Goal: Task Accomplishment & Management: Manage account settings

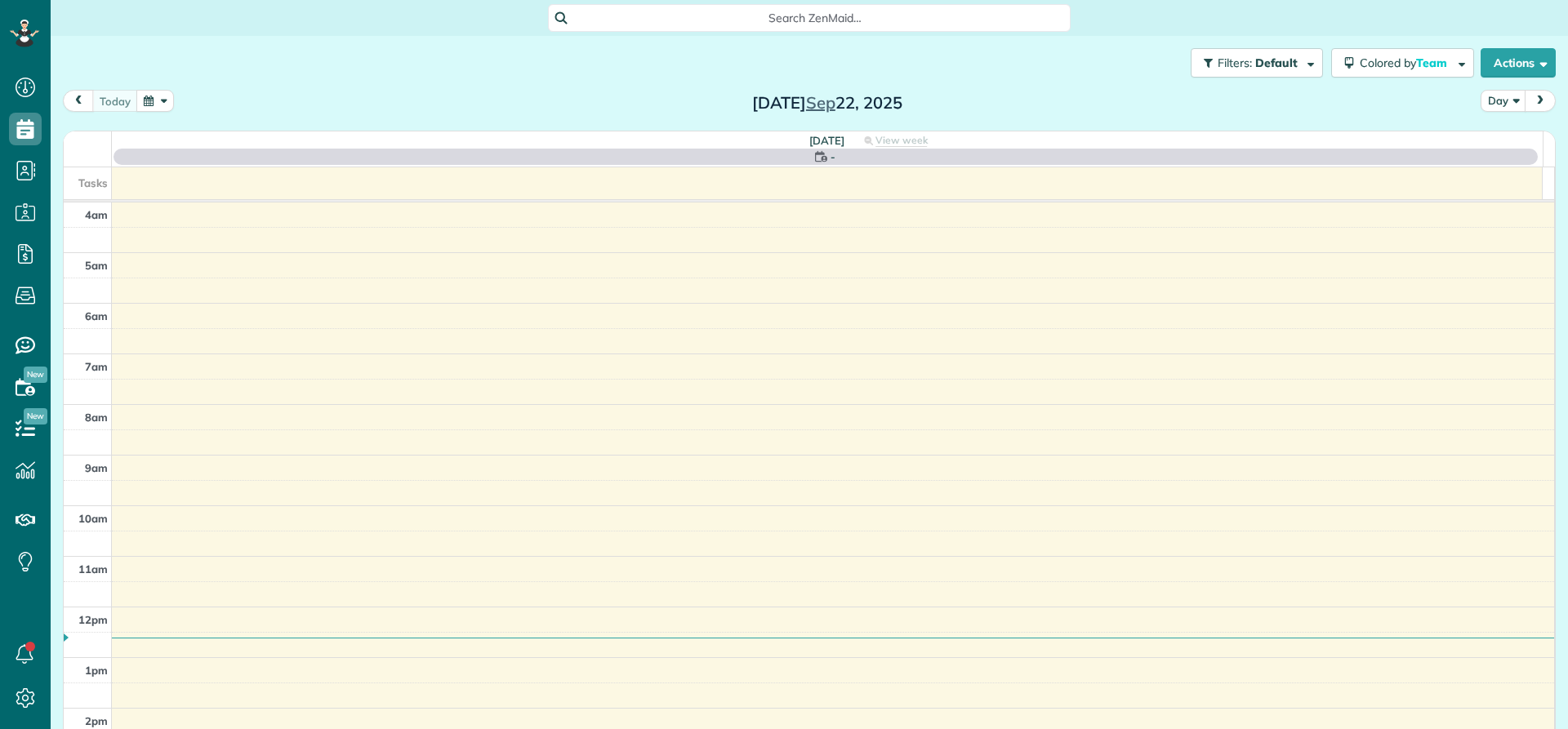
scroll to position [153, 0]
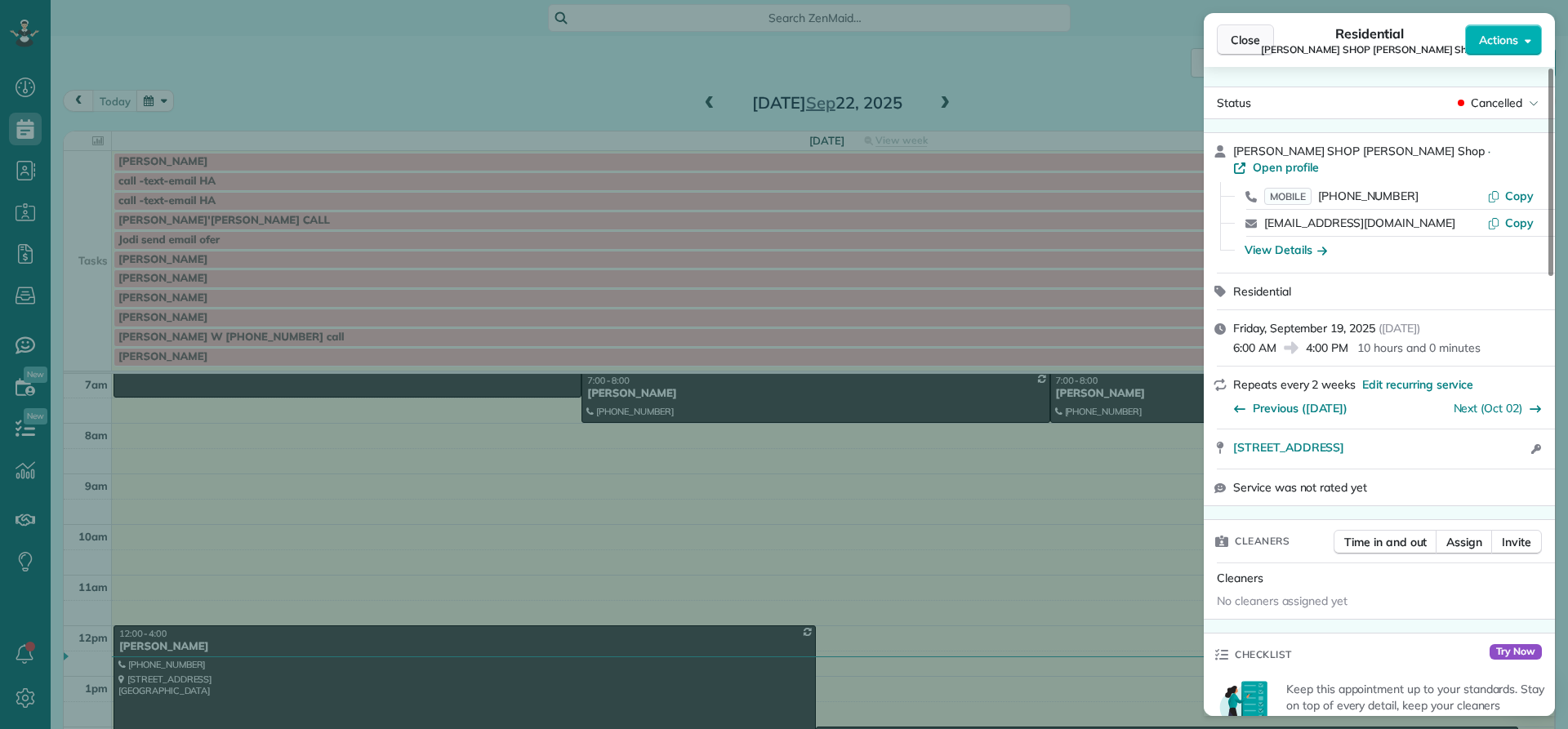
click at [1243, 45] on span "Close" at bounding box center [1245, 40] width 30 height 16
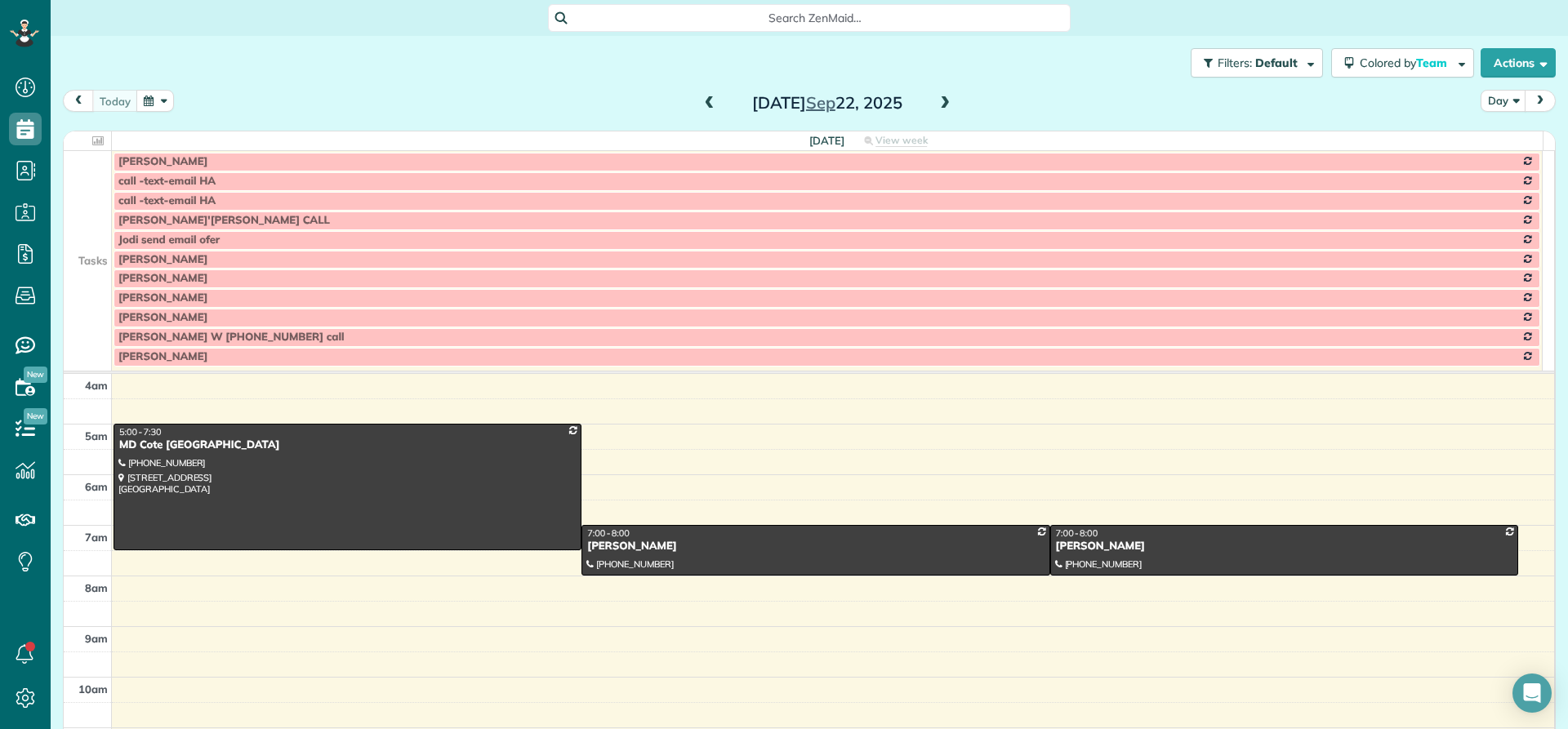
click at [86, 198] on td at bounding box center [88, 201] width 48 height 20
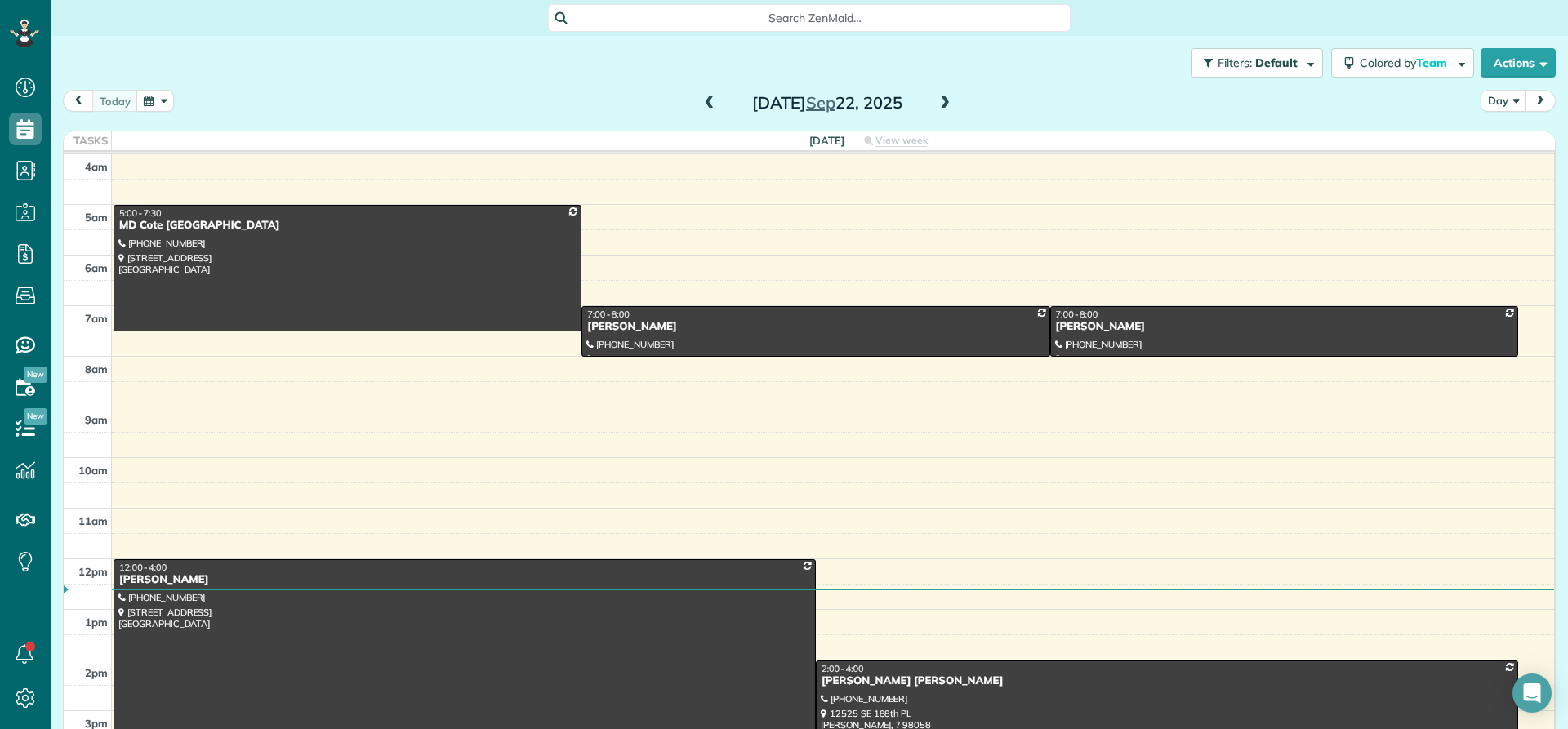
click at [942, 105] on span at bounding box center [945, 104] width 18 height 15
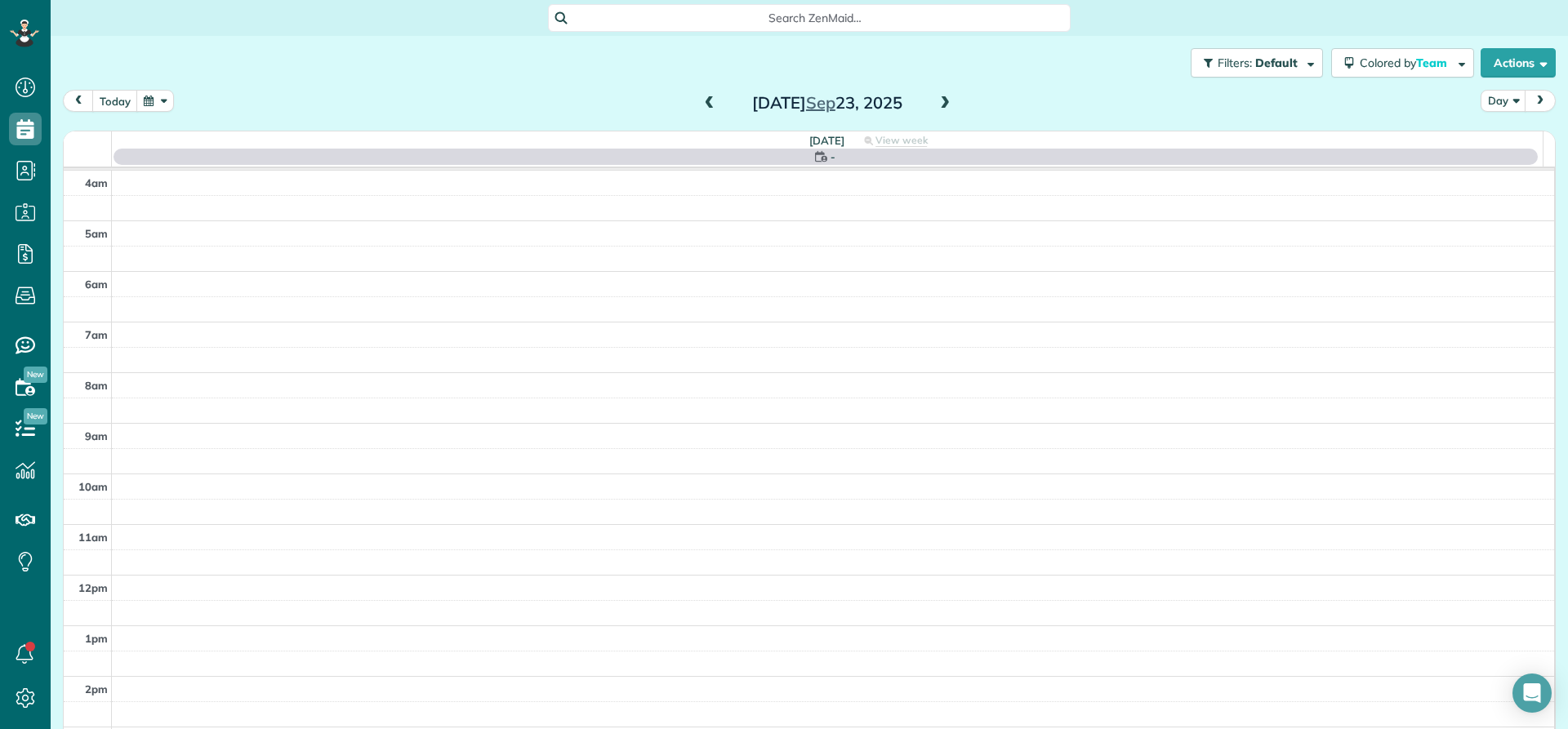
scroll to position [153, 0]
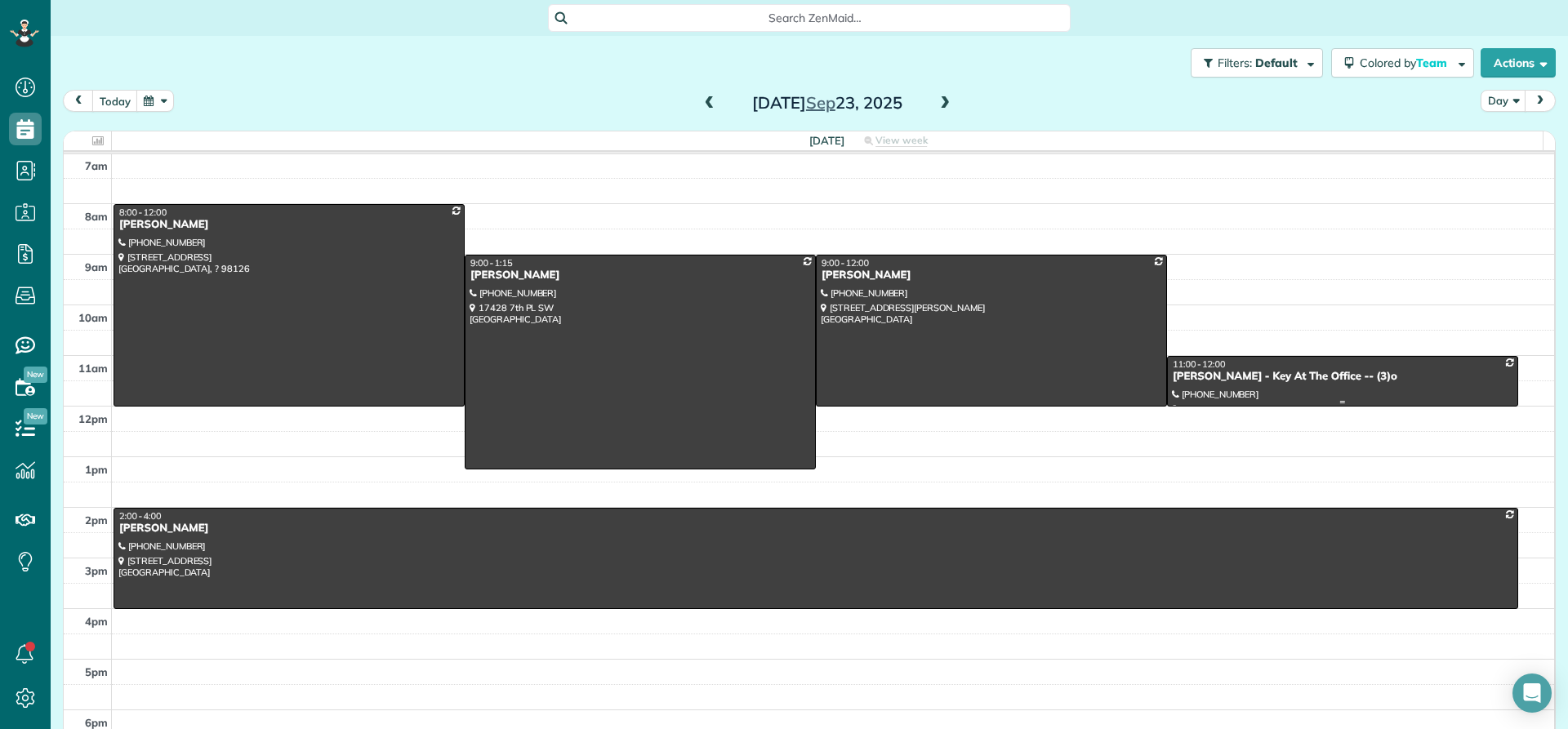
click at [1243, 372] on div "[PERSON_NAME] - Key At The Office -- (3)o" at bounding box center [1342, 376] width 341 height 14
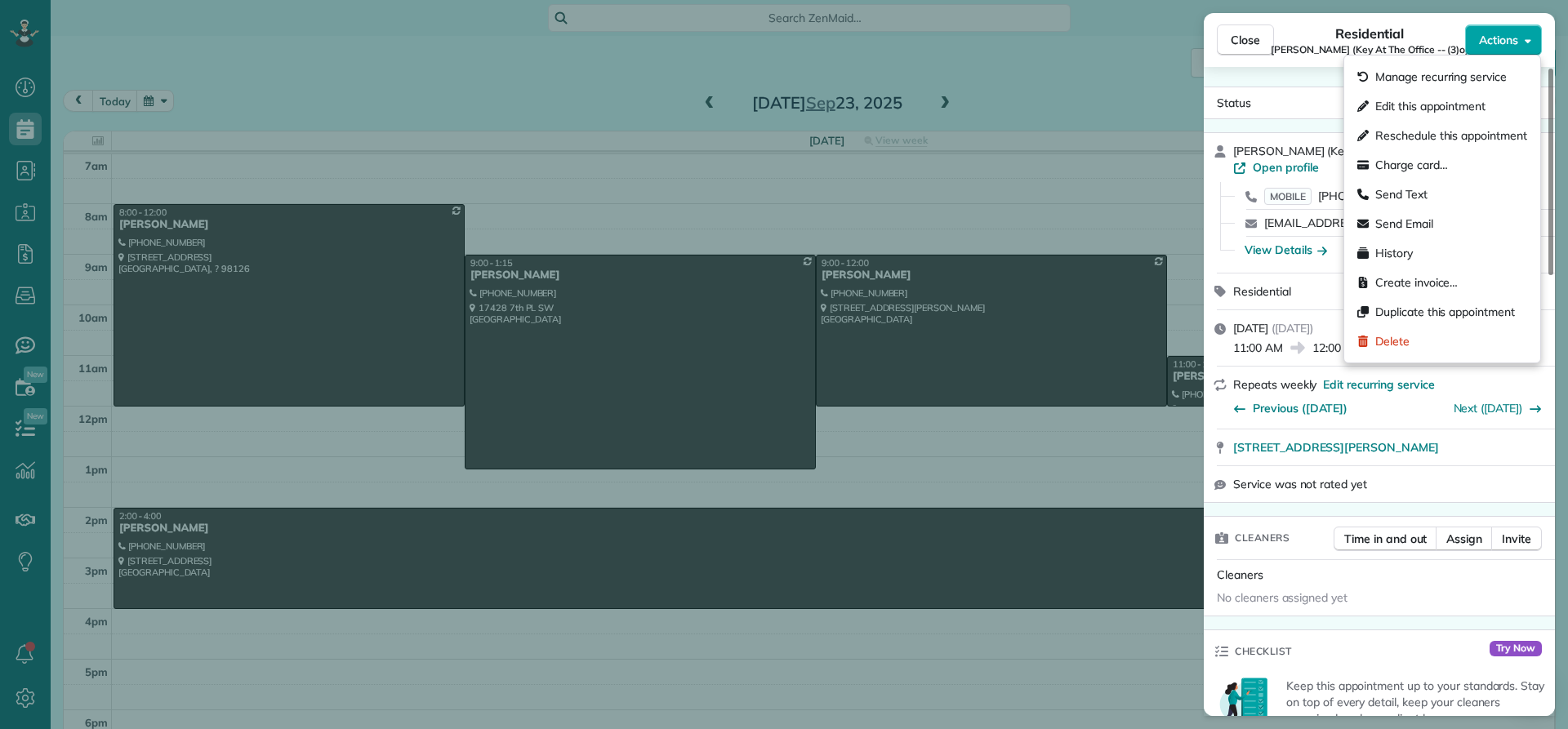
click at [1499, 43] on span "Actions" at bounding box center [1498, 40] width 39 height 16
click at [1452, 101] on span "Edit this appointment" at bounding box center [1430, 106] width 110 height 16
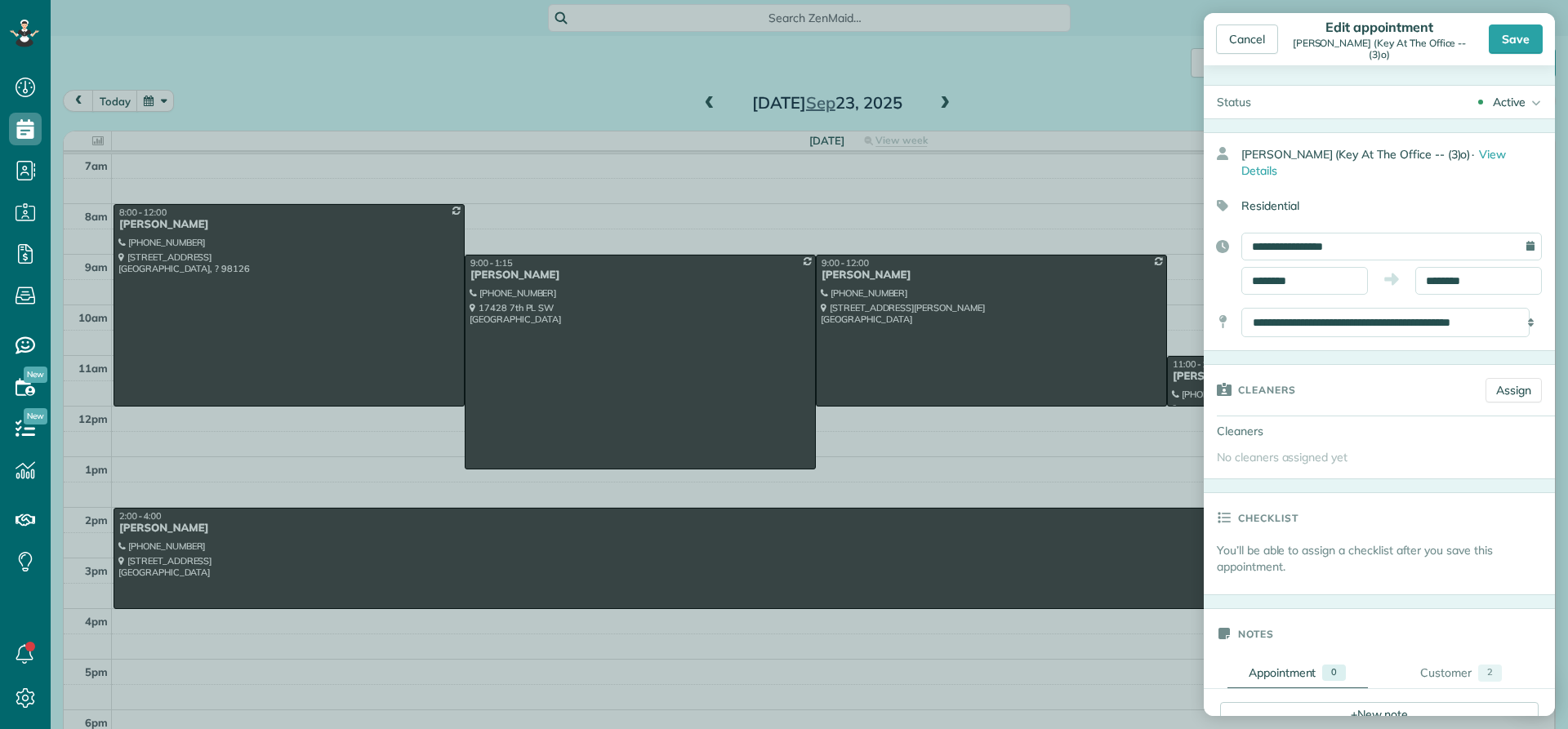
click at [1519, 244] on div "**********" at bounding box center [1391, 247] width 301 height 28
click at [1280, 248] on input "**********" at bounding box center [1391, 247] width 301 height 28
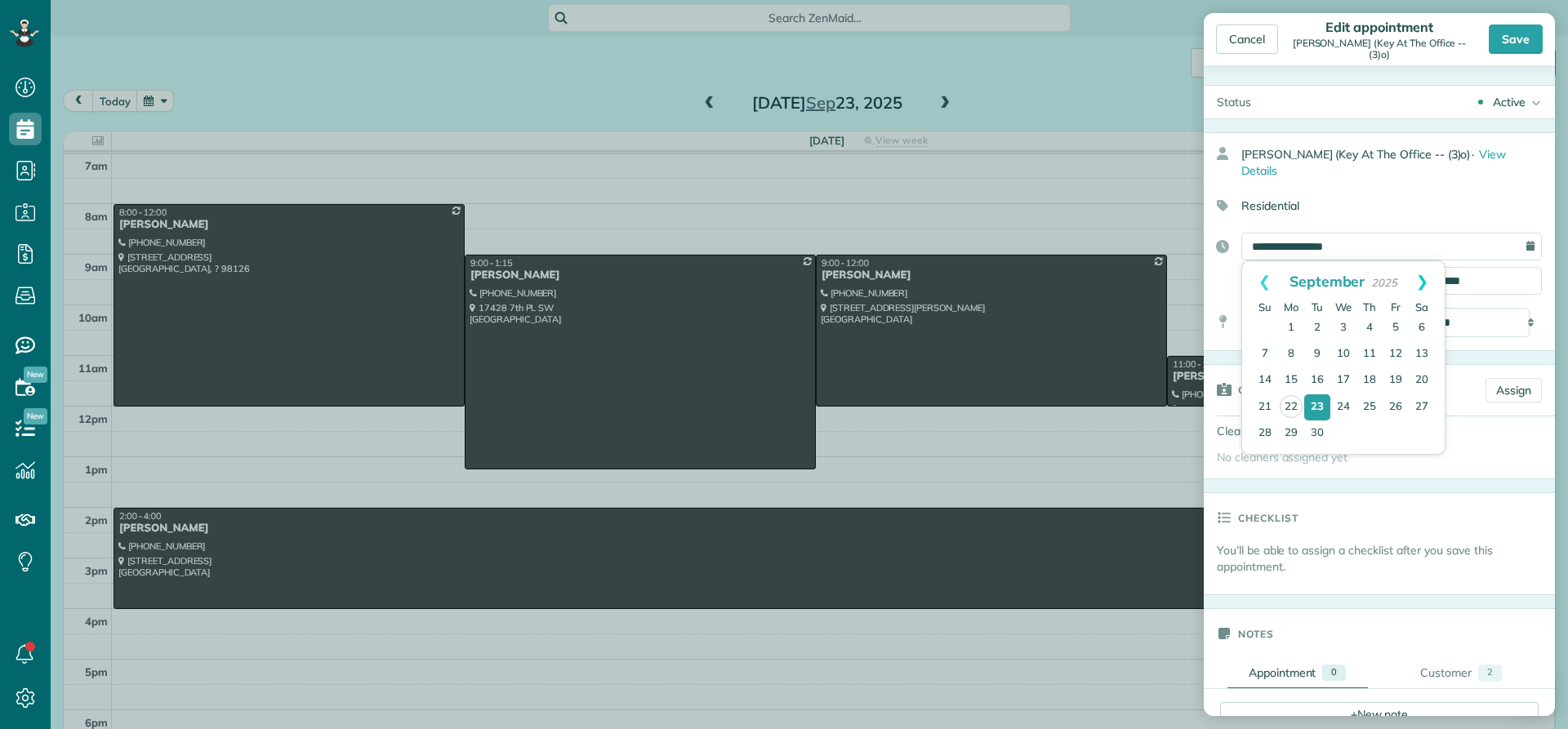
click at [1423, 285] on link "Next" at bounding box center [1422, 282] width 45 height 41
click at [1319, 436] on link "25" at bounding box center [1317, 433] width 26 height 26
type input "**********"
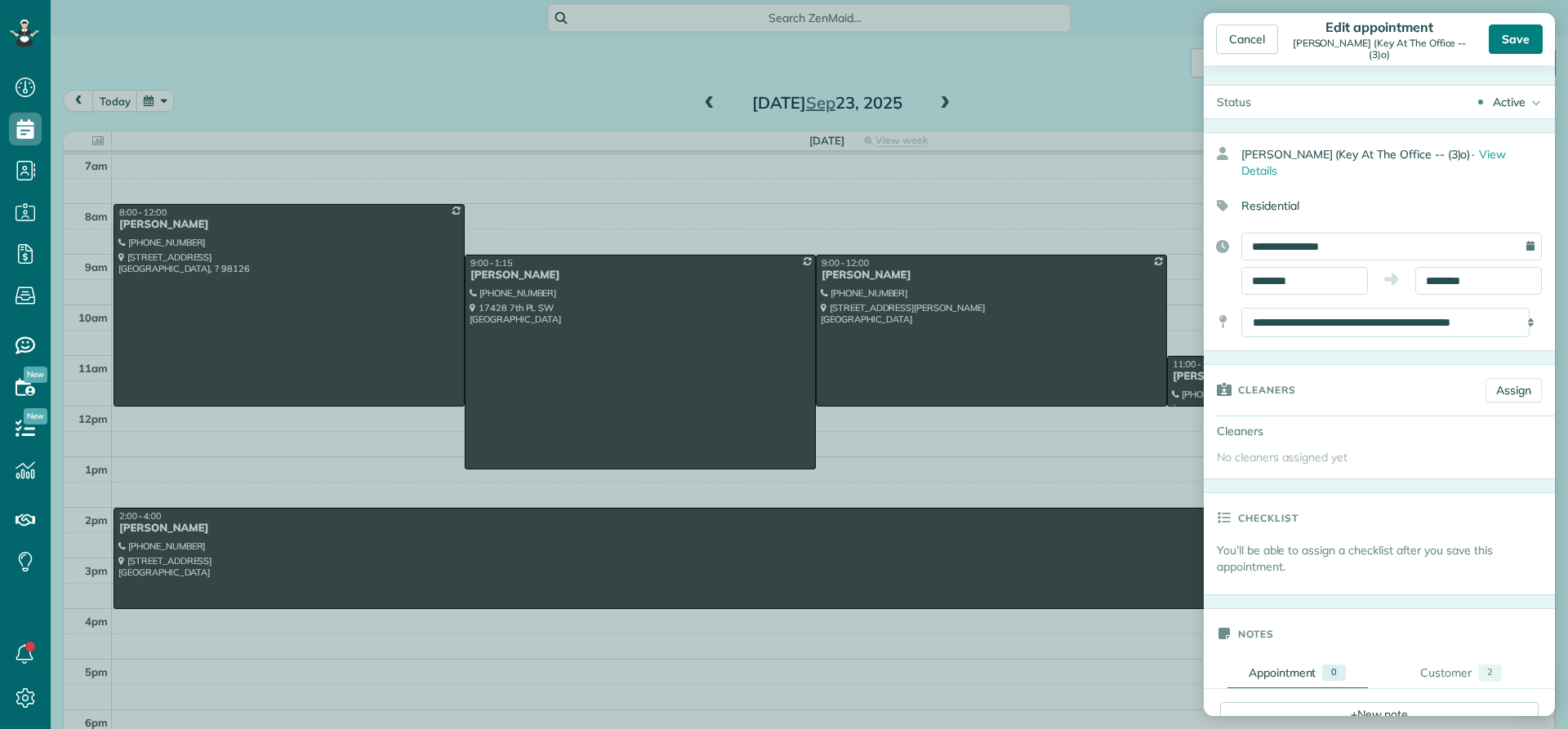
click at [1505, 37] on div "Save" at bounding box center [1515, 39] width 54 height 30
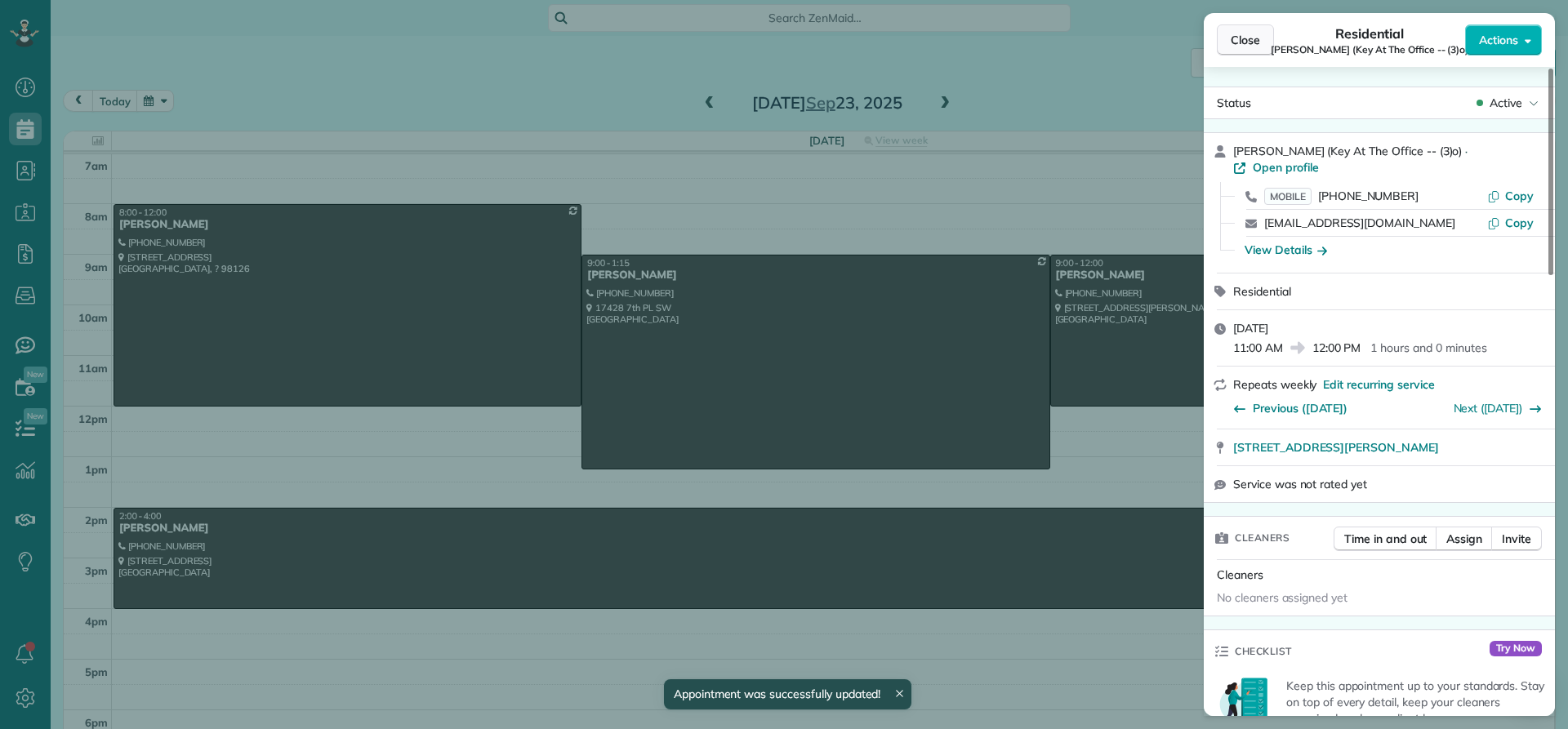
click at [1251, 39] on span "Close" at bounding box center [1245, 40] width 30 height 16
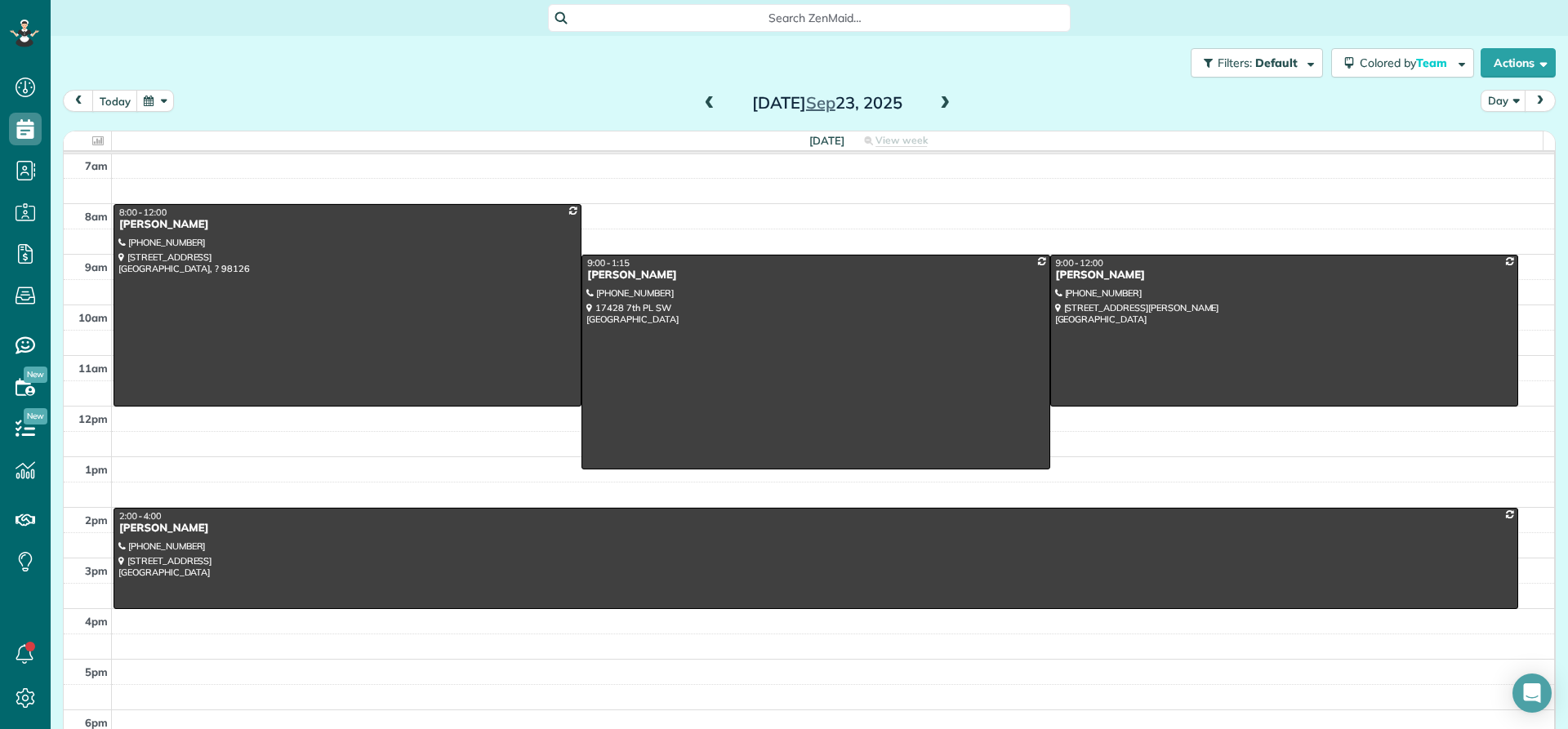
click at [939, 101] on span at bounding box center [945, 104] width 18 height 15
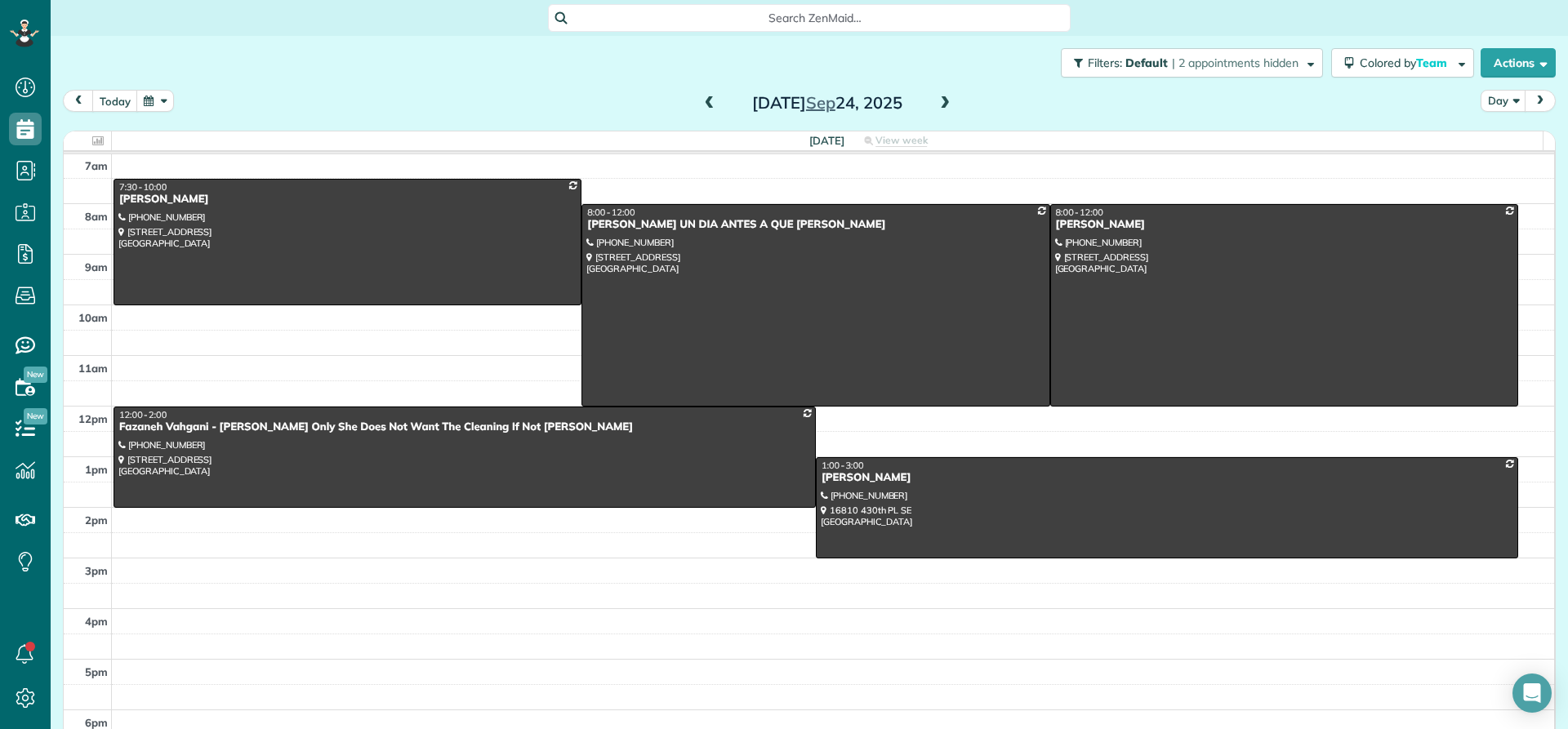
click at [701, 104] on span at bounding box center [710, 104] width 18 height 15
